Goal: Find contact information: Find contact information

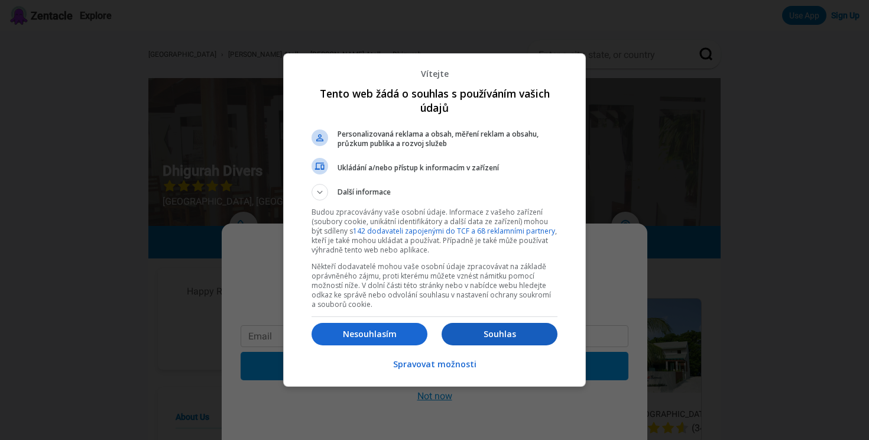
click at [494, 333] on p "Souhlas" at bounding box center [500, 334] width 116 height 12
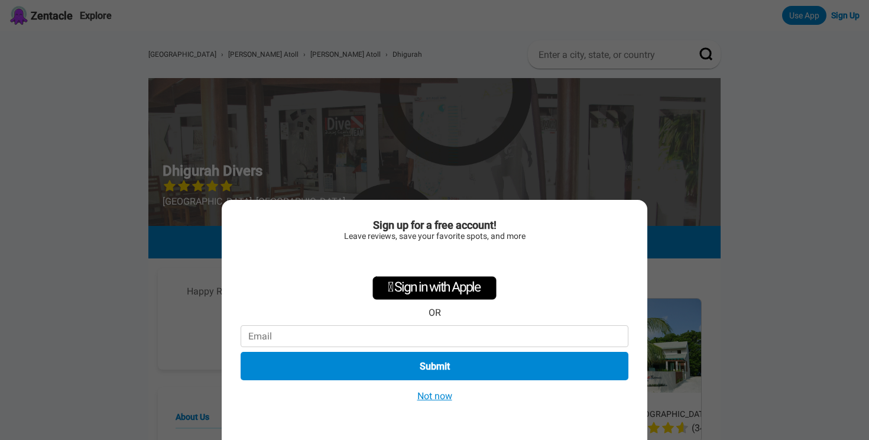
click at [442, 395] on button "Not now" at bounding box center [435, 396] width 42 height 12
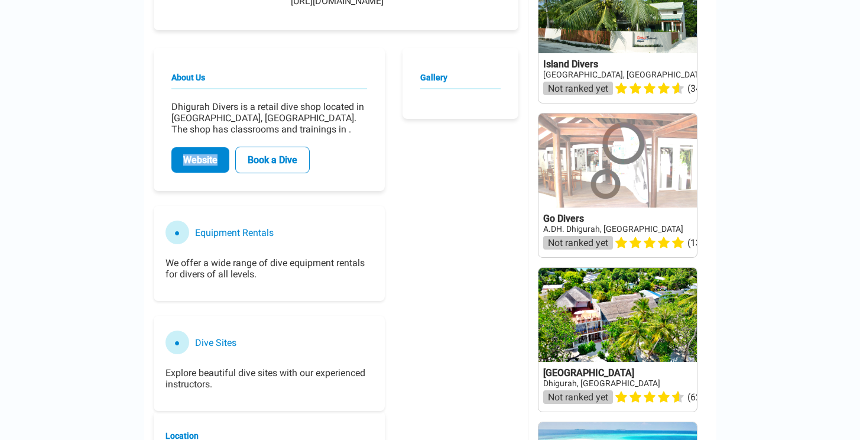
scroll to position [369, 0]
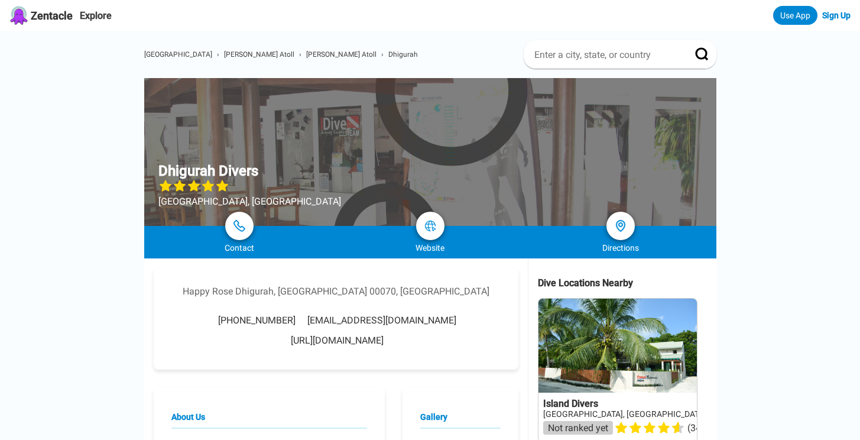
scroll to position [296, 0]
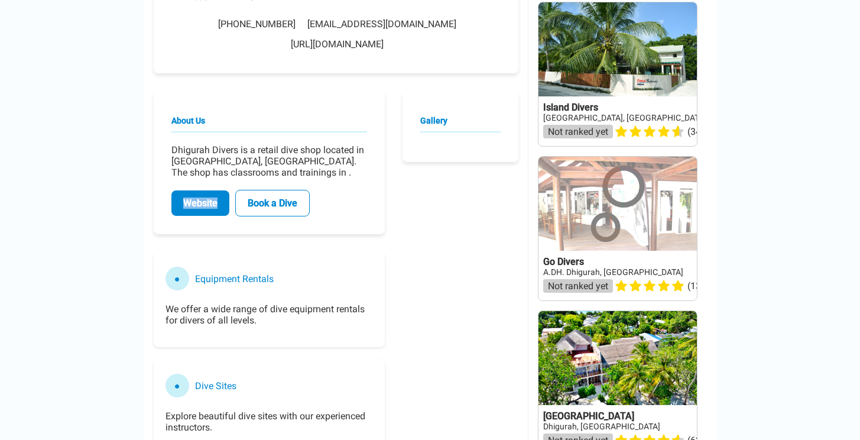
click at [210, 190] on link "Website" at bounding box center [200, 202] width 58 height 25
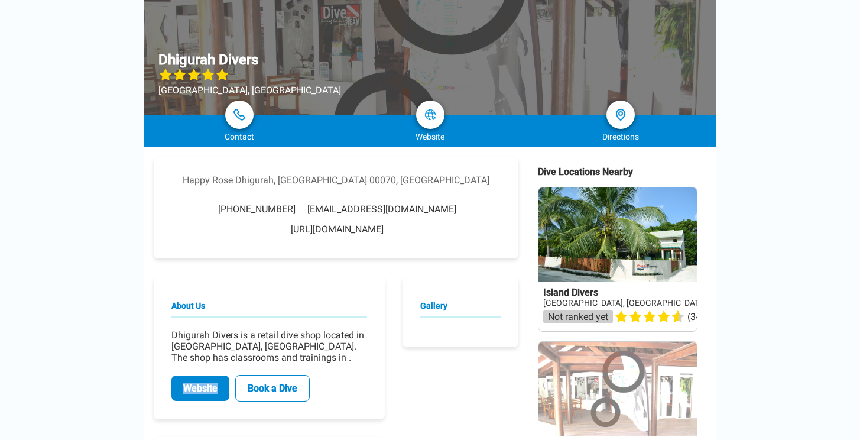
scroll to position [141, 0]
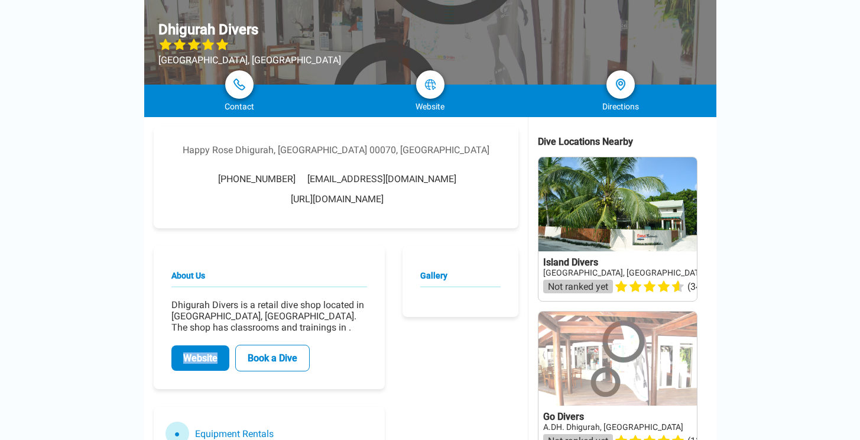
click at [384, 193] on link "[URL][DOMAIN_NAME]" at bounding box center [337, 198] width 93 height 11
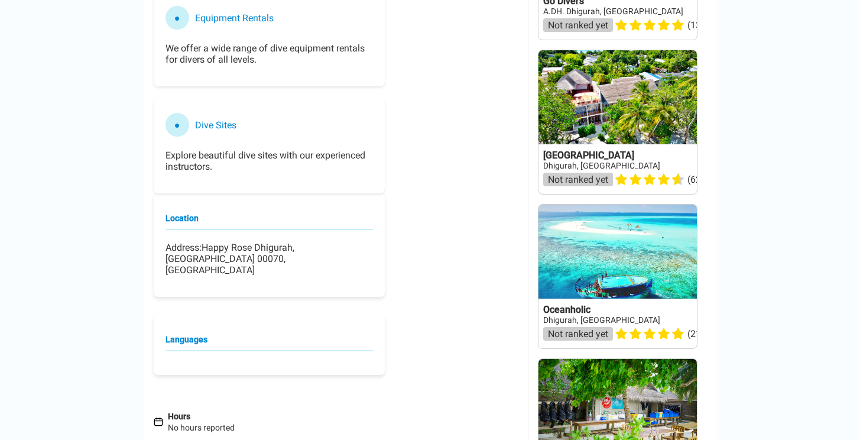
scroll to position [618, 0]
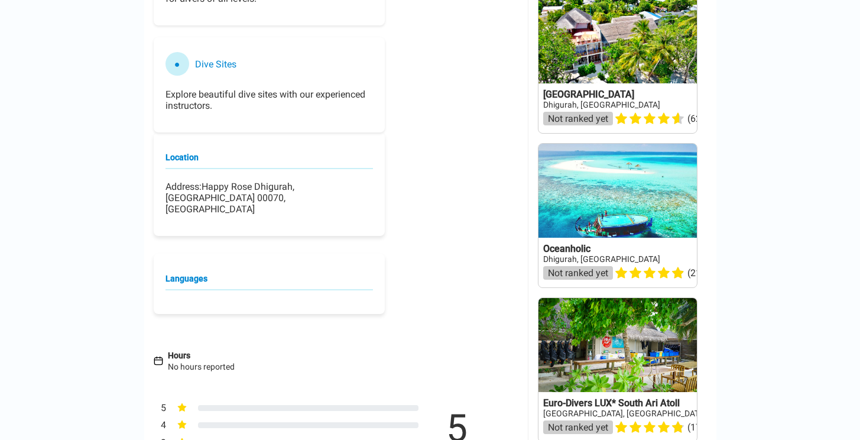
click at [603, 187] on link at bounding box center [618, 216] width 158 height 144
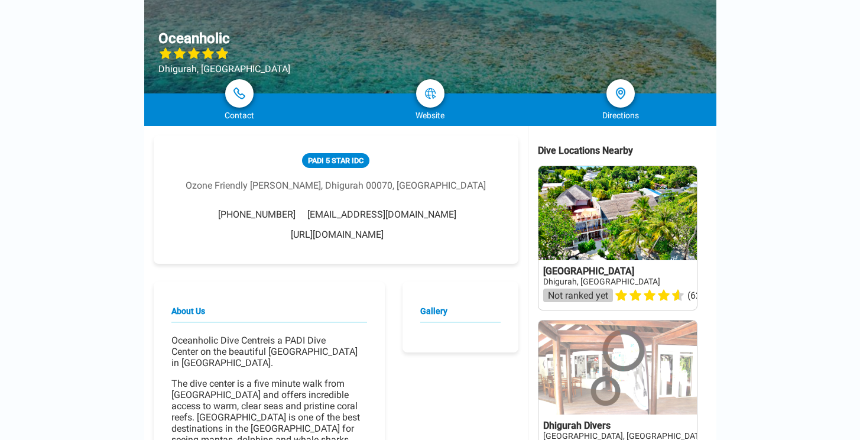
scroll to position [154, 0]
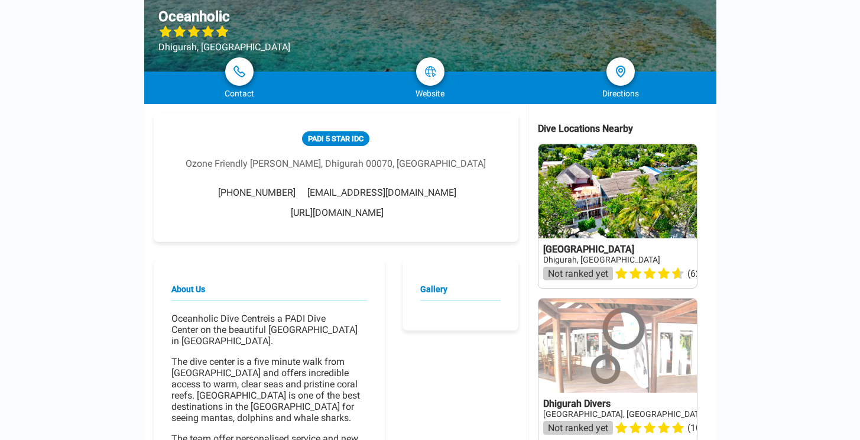
click at [365, 214] on link "[URL][DOMAIN_NAME]" at bounding box center [337, 212] width 93 height 11
